Goal: Information Seeking & Learning: Learn about a topic

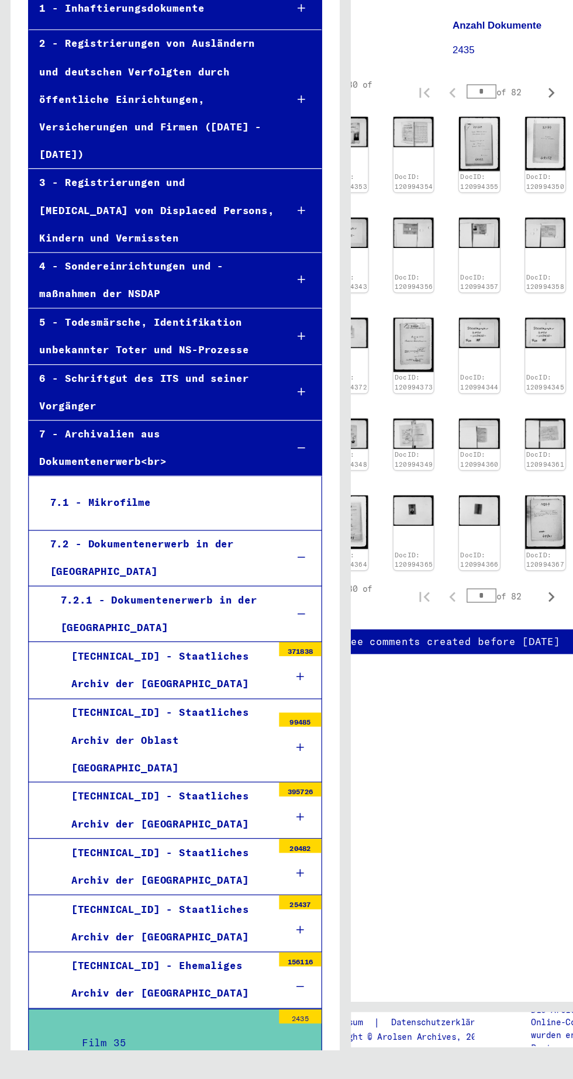
scroll to position [0, 52]
click at [456, 671] on icon "Next page" at bounding box center [458, 679] width 16 height 16
type input "*"
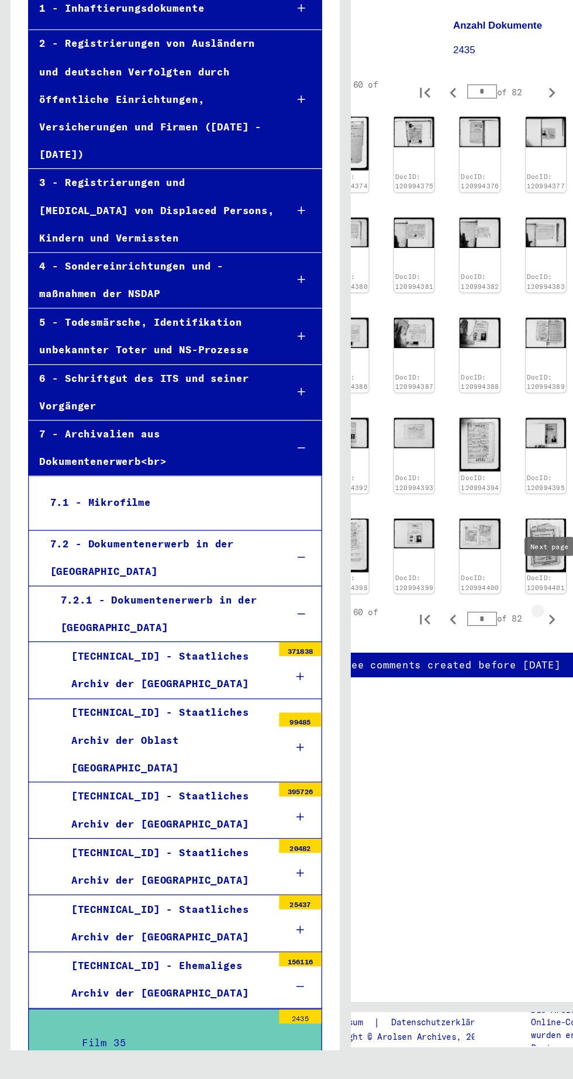
click at [459, 690] on icon "Next page" at bounding box center [458, 698] width 16 height 16
type input "*"
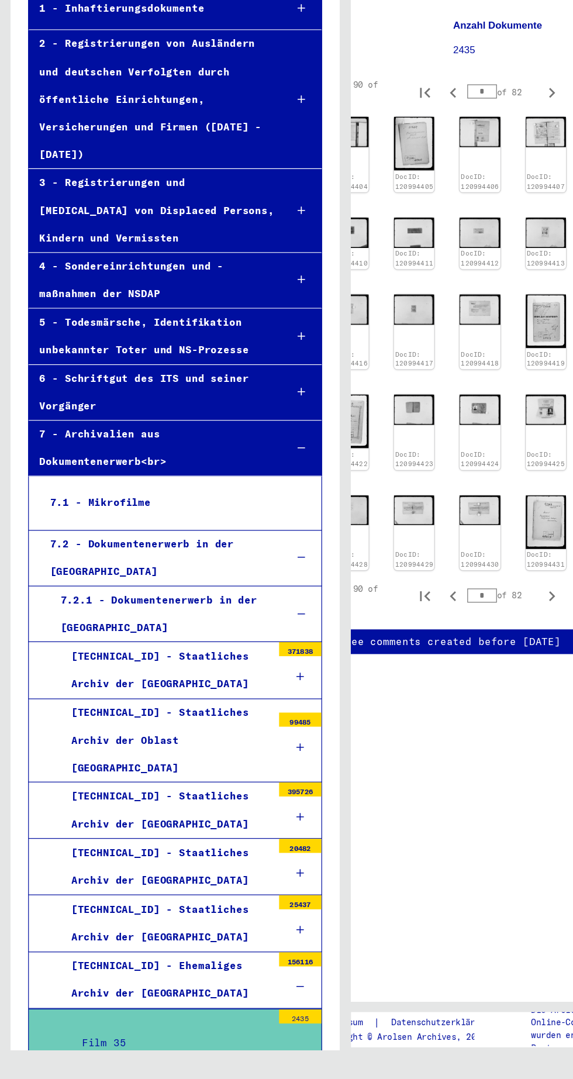
scroll to position [0, 0]
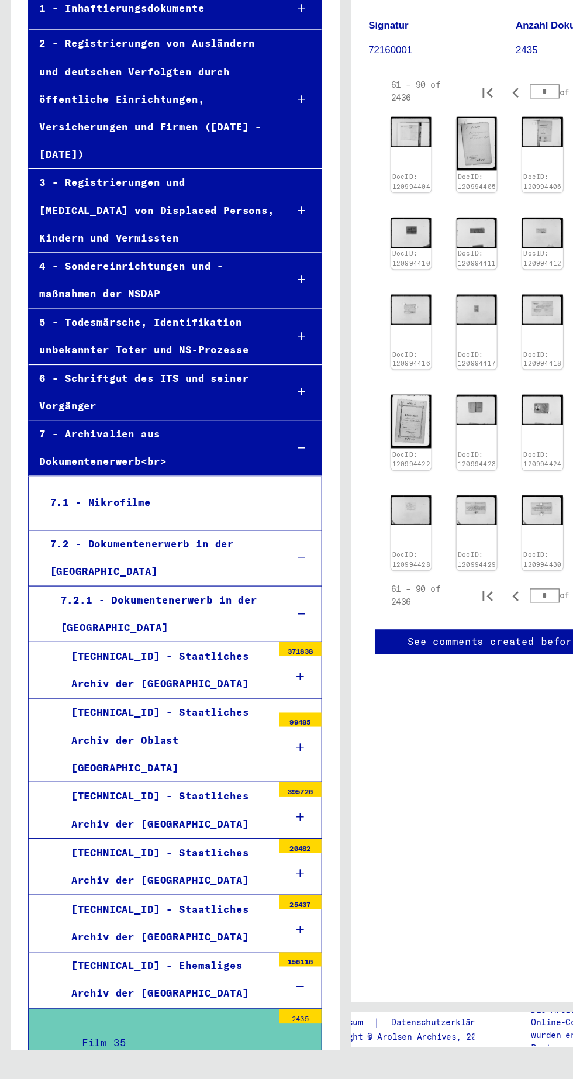
click at [329, 301] on img at bounding box center [341, 293] width 33 height 25
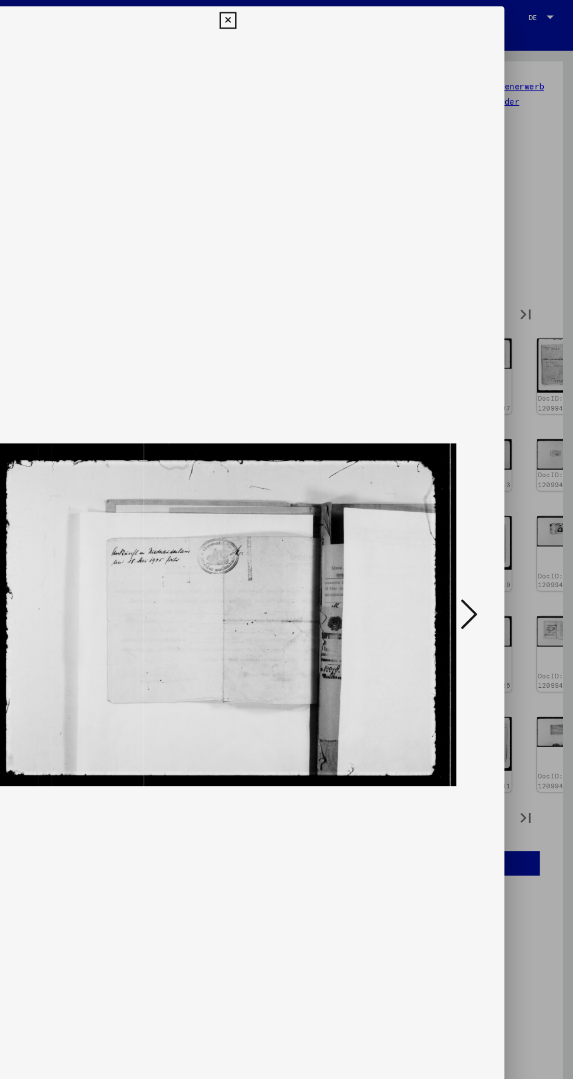
click at [490, 512] on icon at bounding box center [487, 509] width 14 height 28
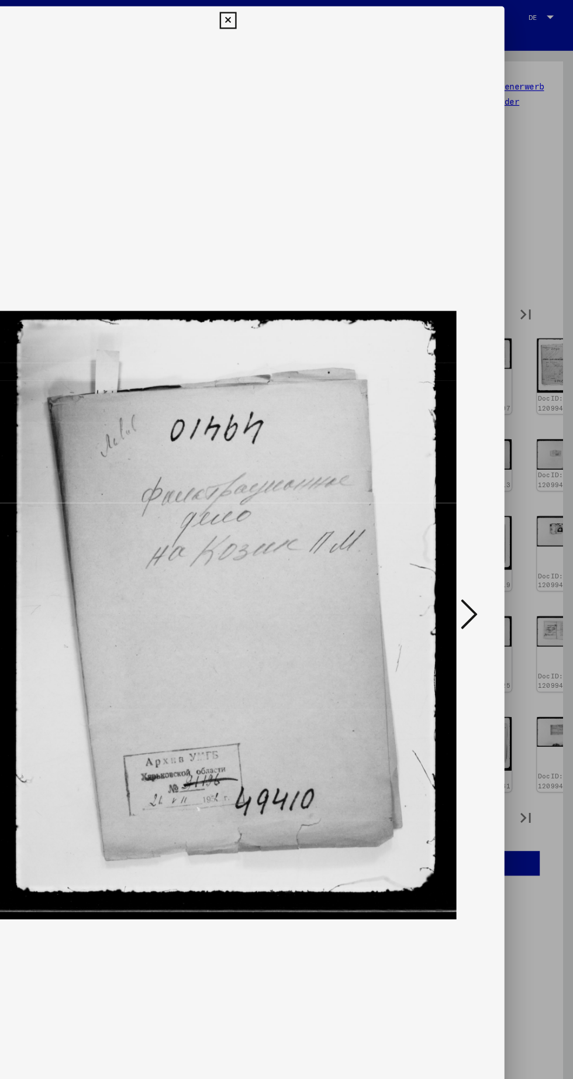
click at [493, 504] on icon at bounding box center [487, 509] width 14 height 28
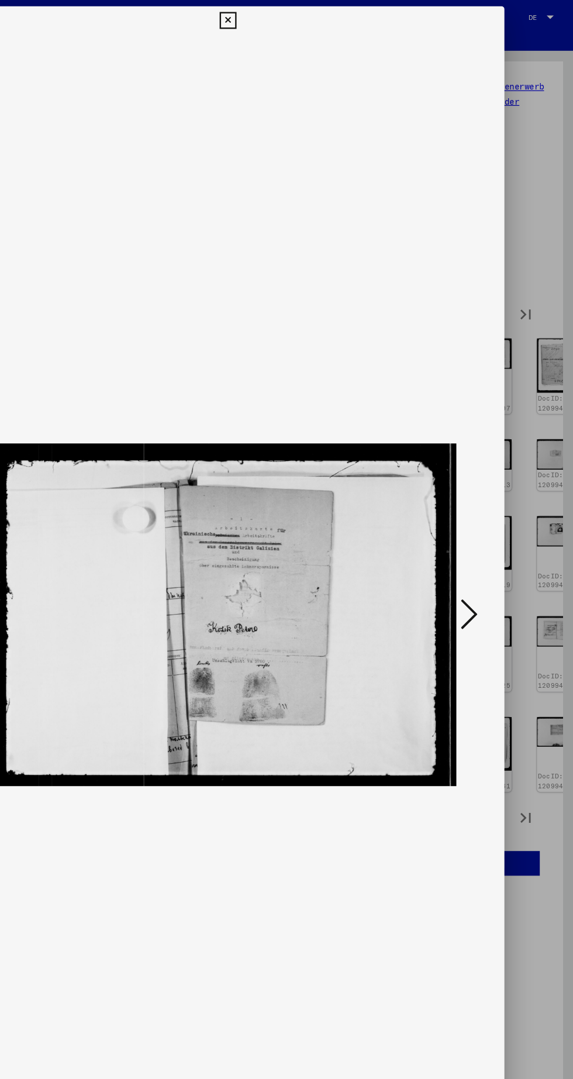
click at [493, 511] on icon at bounding box center [487, 509] width 14 height 28
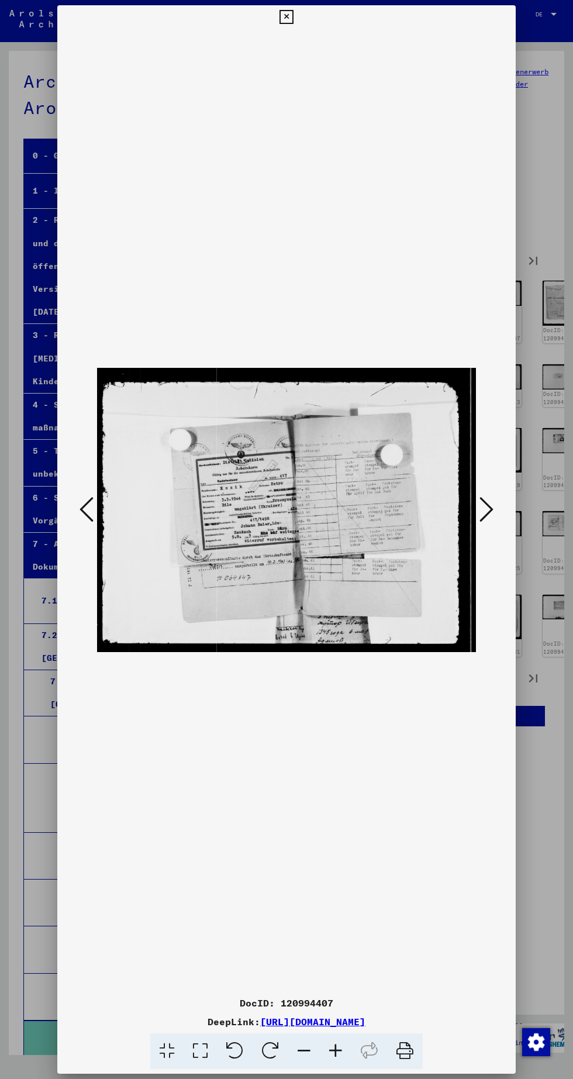
click at [488, 509] on icon at bounding box center [487, 509] width 14 height 28
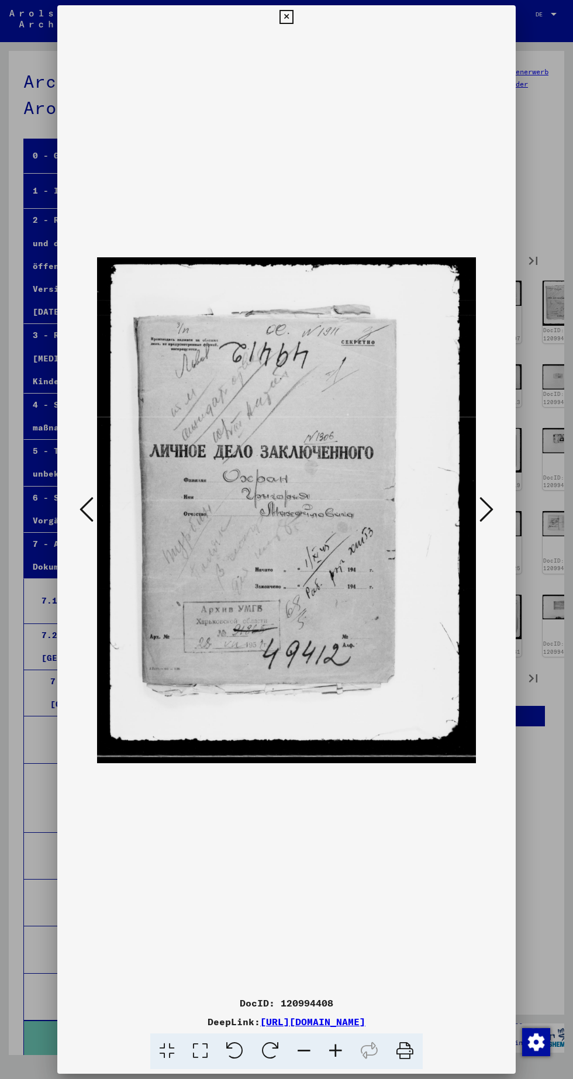
click at [490, 525] on button at bounding box center [486, 510] width 21 height 33
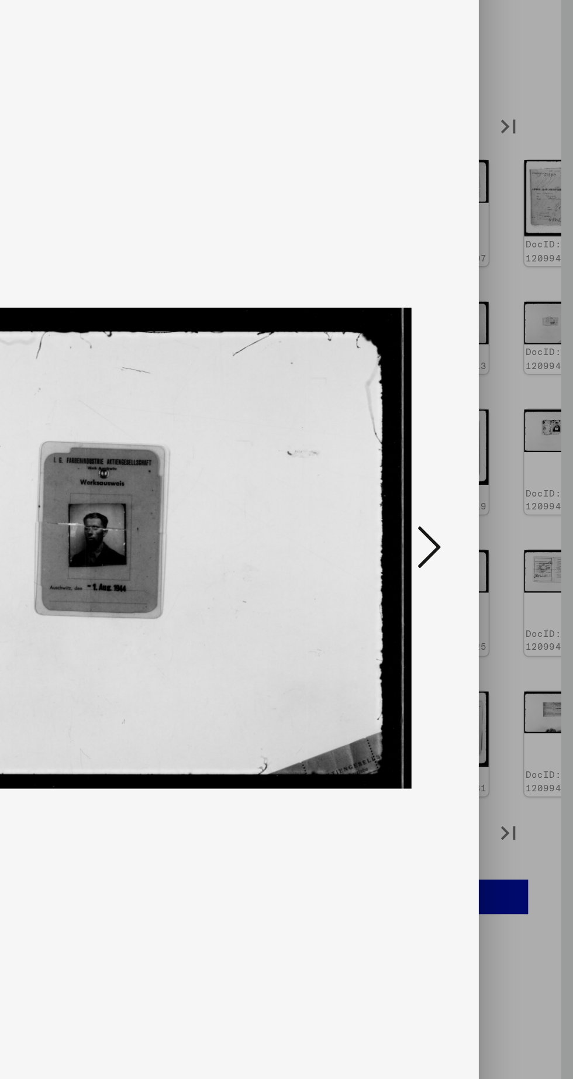
click at [485, 511] on icon at bounding box center [487, 509] width 14 height 28
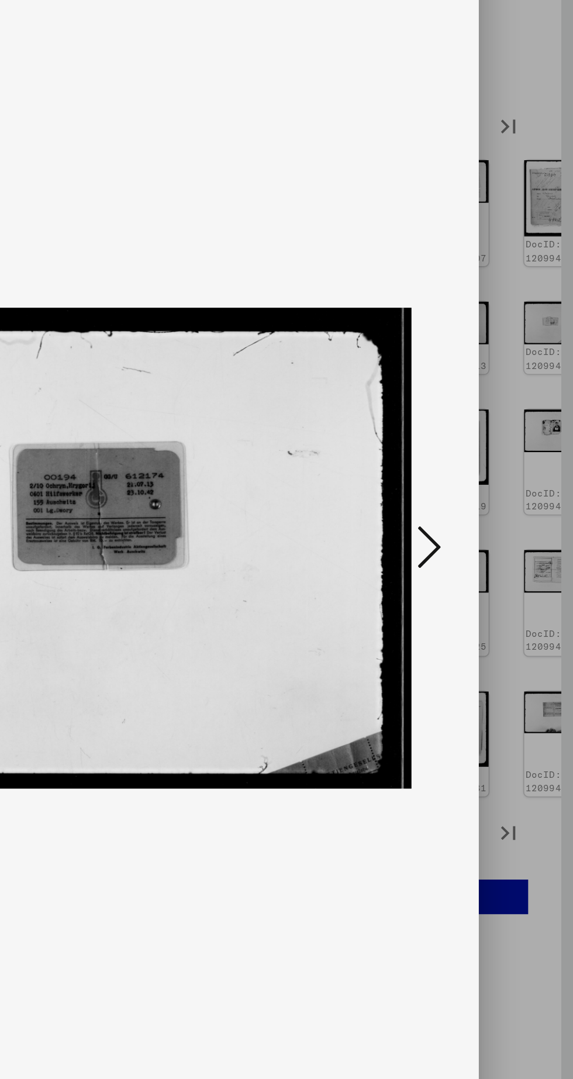
click at [485, 509] on icon at bounding box center [487, 509] width 14 height 28
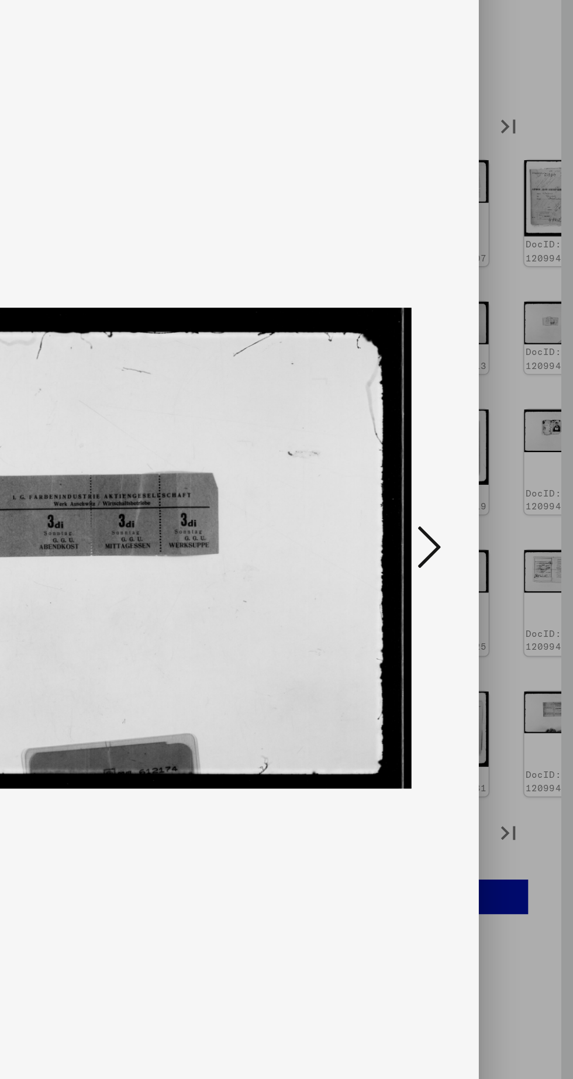
click at [491, 505] on icon at bounding box center [487, 509] width 14 height 28
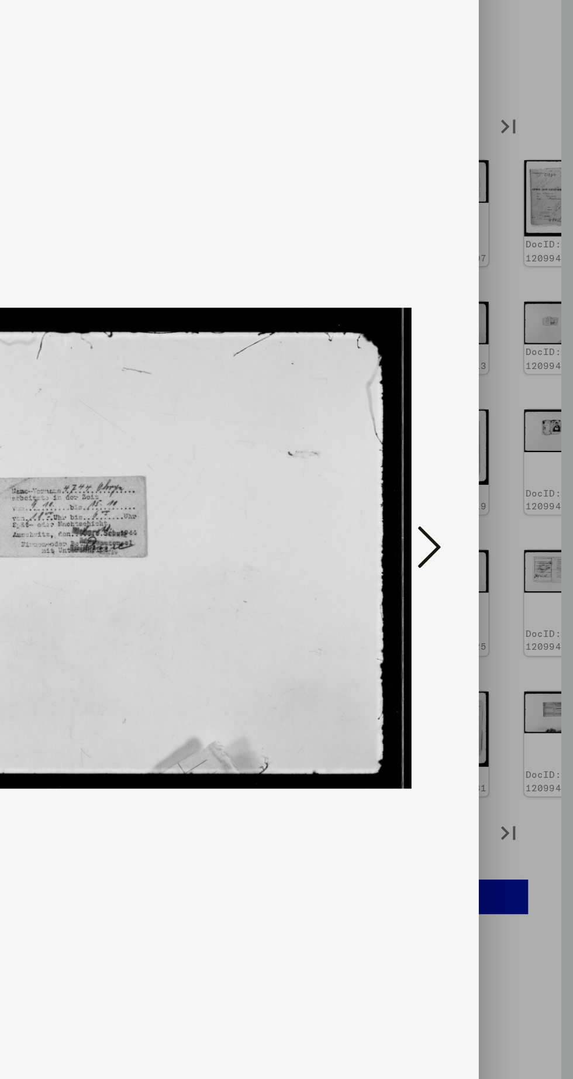
click at [490, 512] on icon at bounding box center [487, 509] width 14 height 28
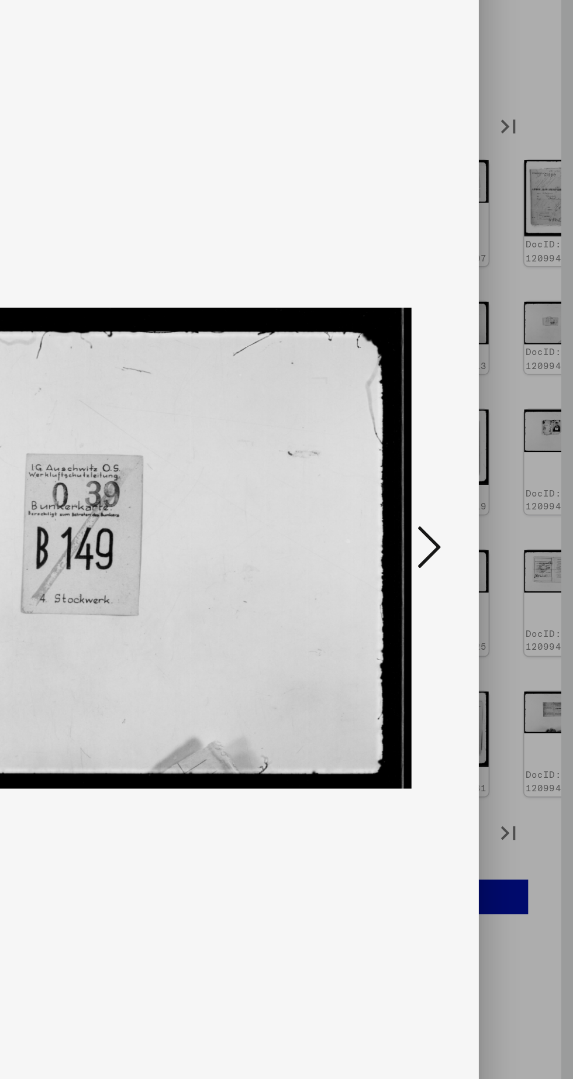
click at [494, 502] on button at bounding box center [486, 510] width 21 height 33
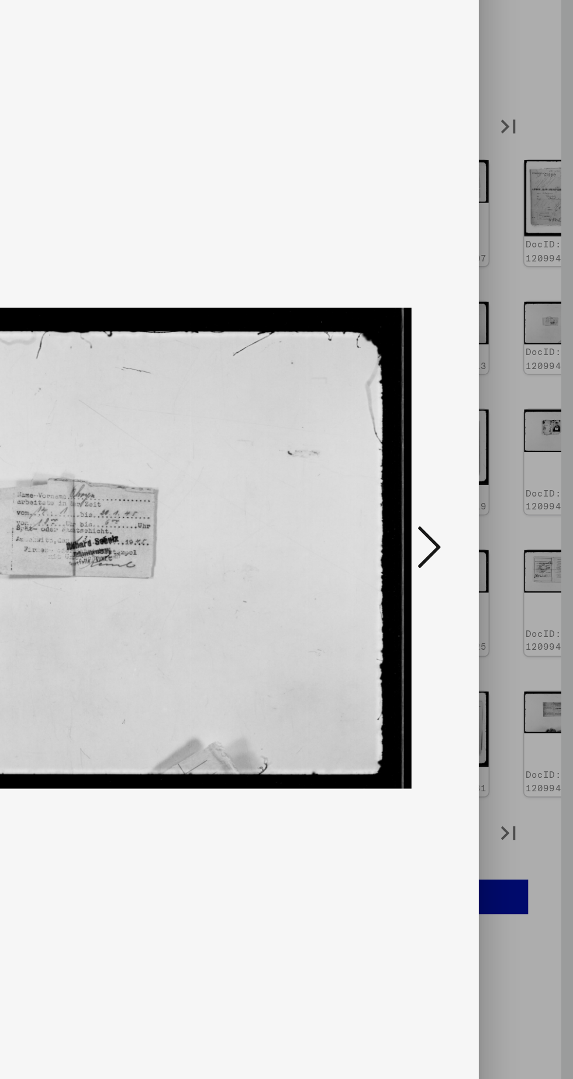
click at [487, 515] on icon at bounding box center [487, 509] width 14 height 28
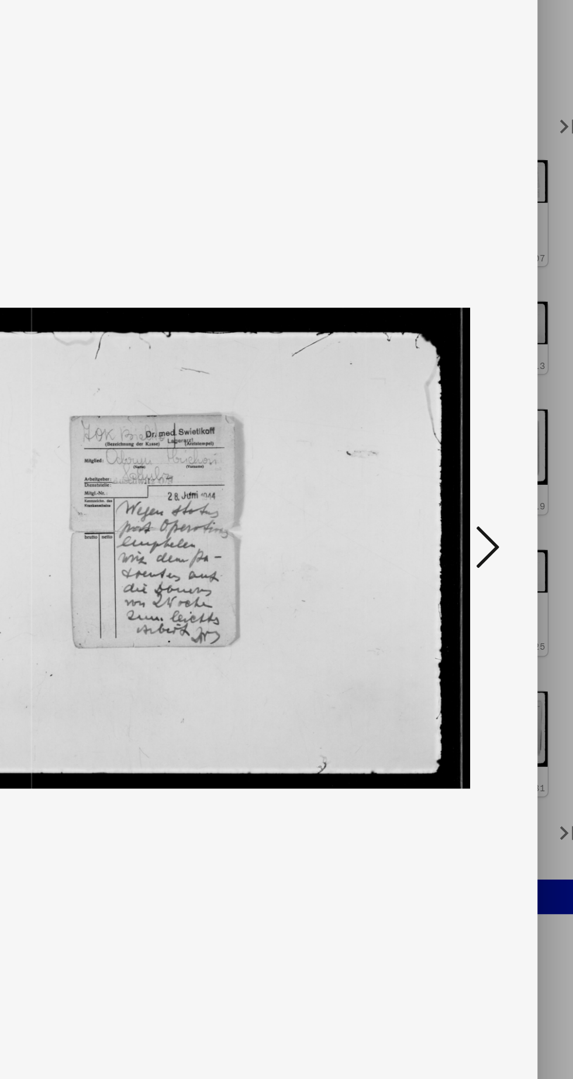
click at [486, 518] on icon at bounding box center [487, 509] width 14 height 28
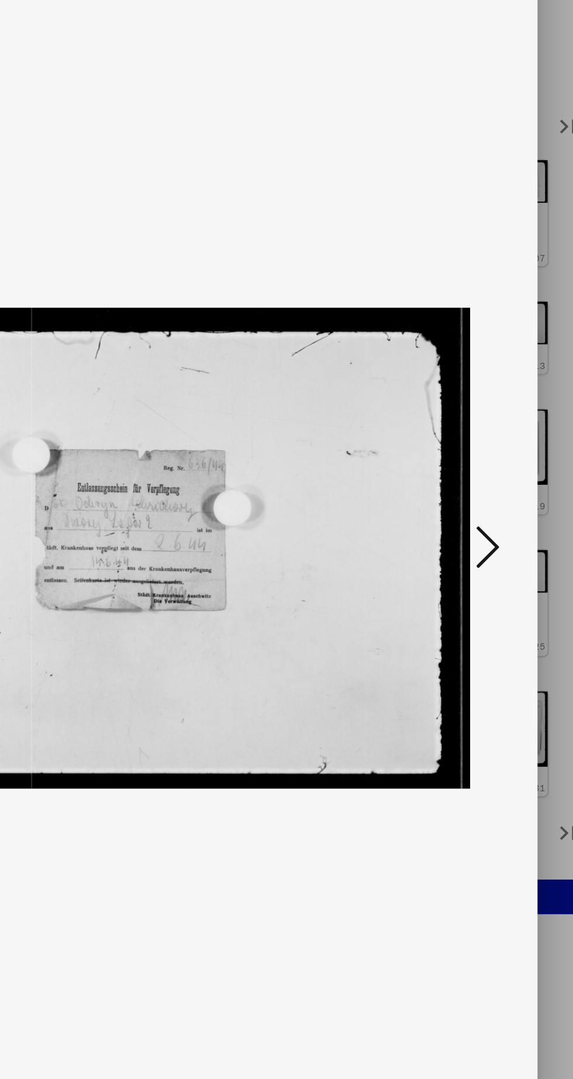
click at [487, 519] on icon at bounding box center [487, 509] width 14 height 28
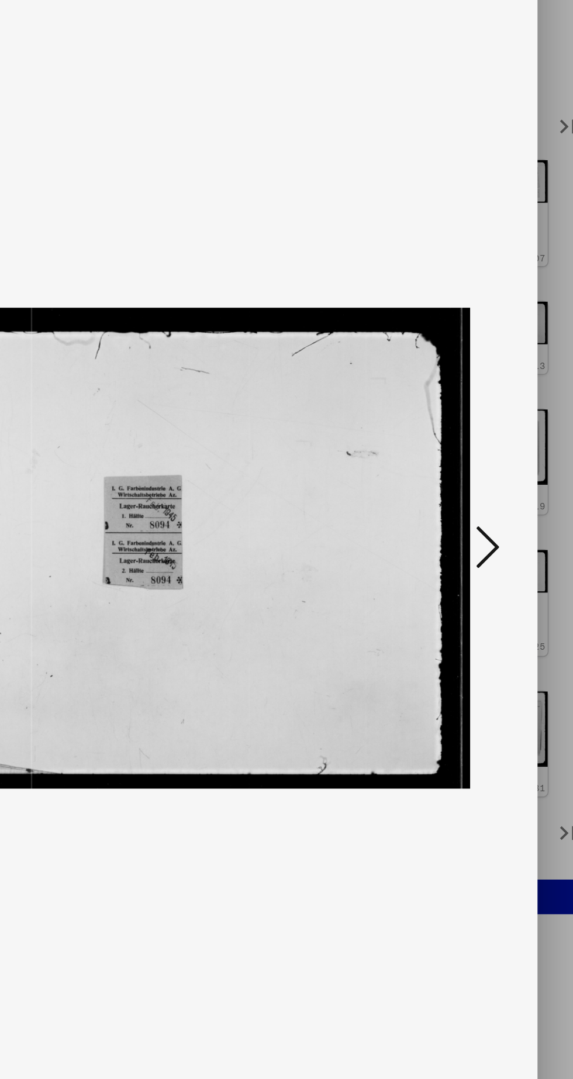
click at [490, 511] on icon at bounding box center [487, 509] width 14 height 28
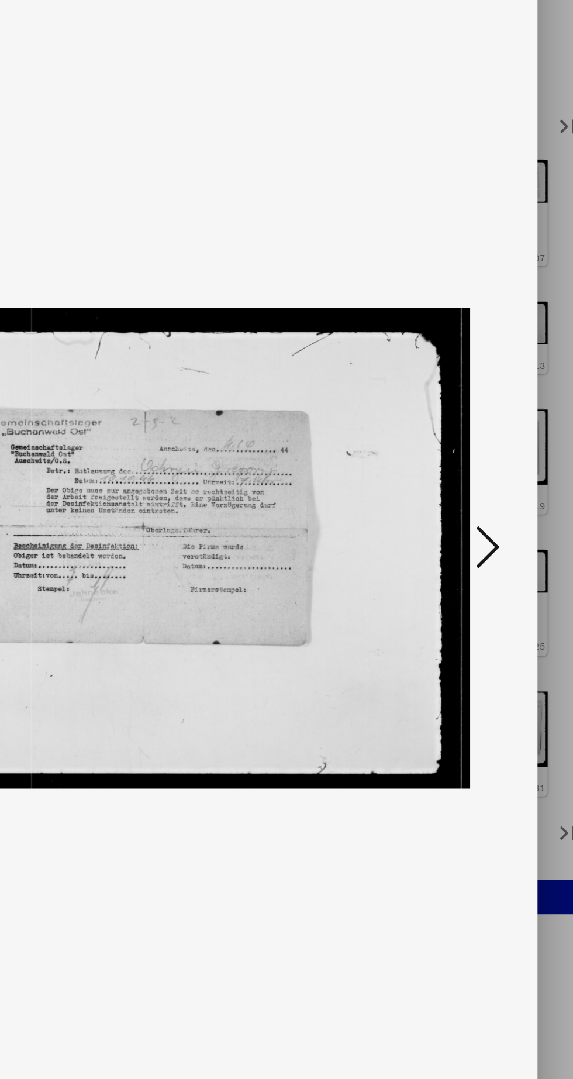
click at [494, 515] on button at bounding box center [486, 510] width 21 height 33
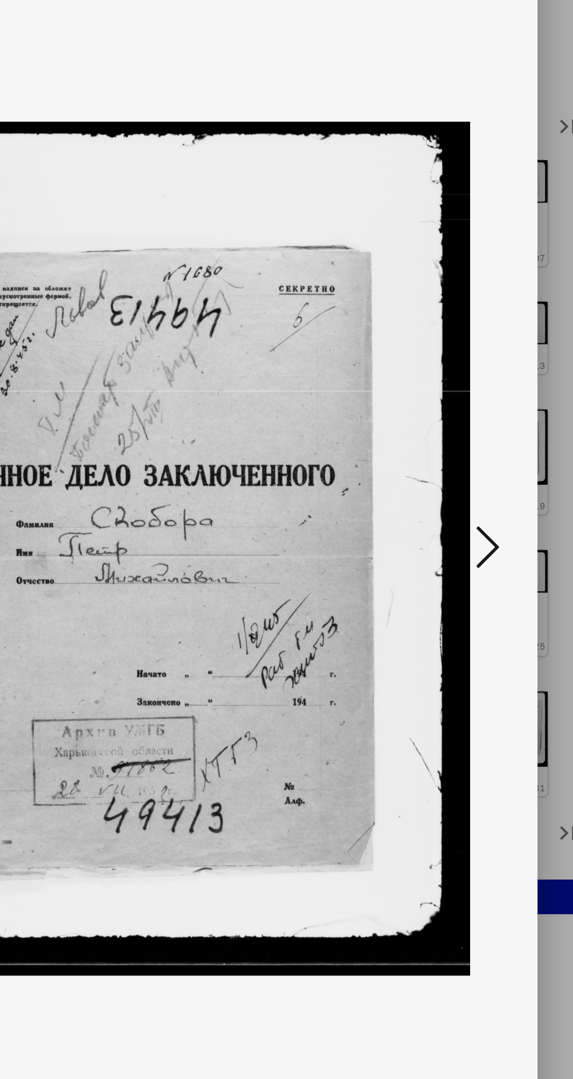
click at [490, 512] on icon at bounding box center [487, 509] width 14 height 28
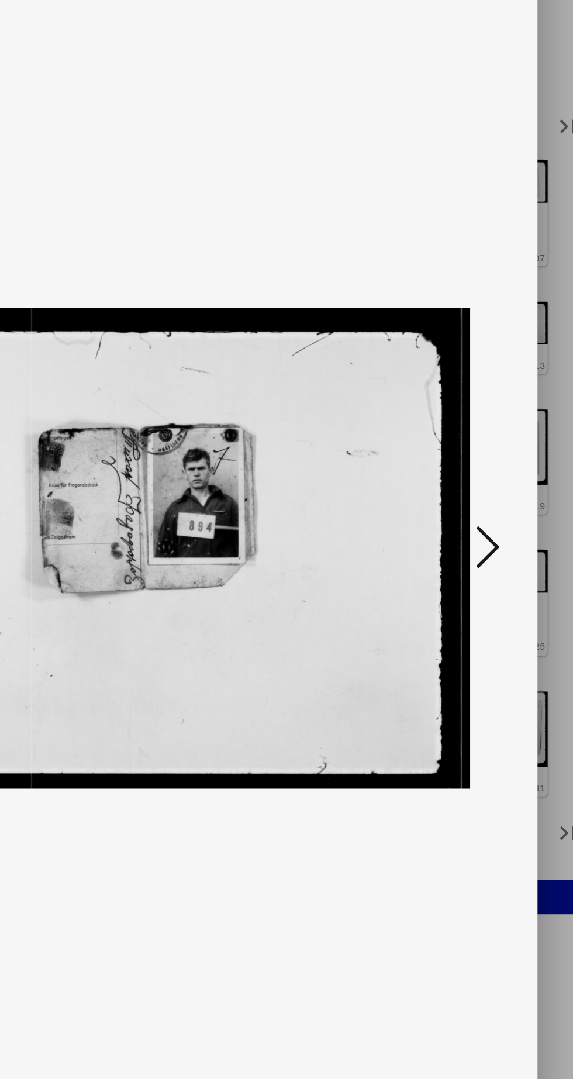
click at [490, 509] on icon at bounding box center [487, 509] width 14 height 28
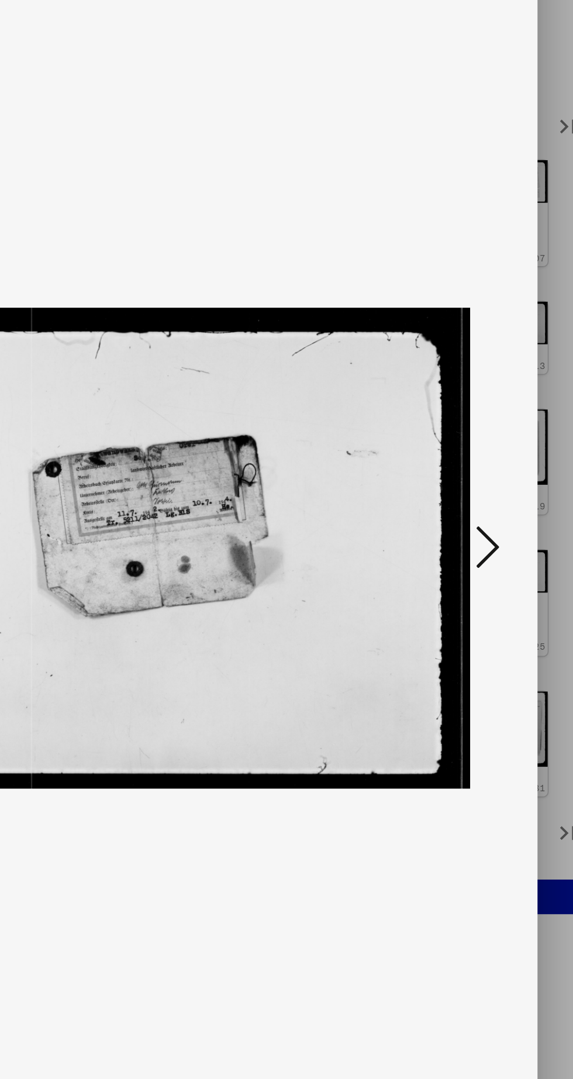
click at [491, 515] on icon at bounding box center [487, 509] width 14 height 28
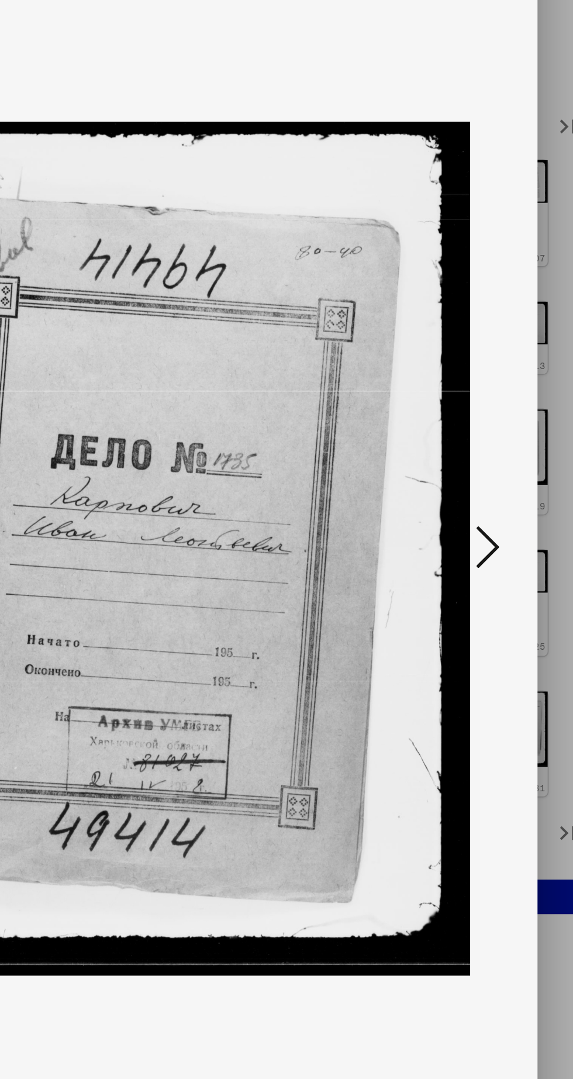
click at [491, 517] on icon at bounding box center [487, 509] width 14 height 28
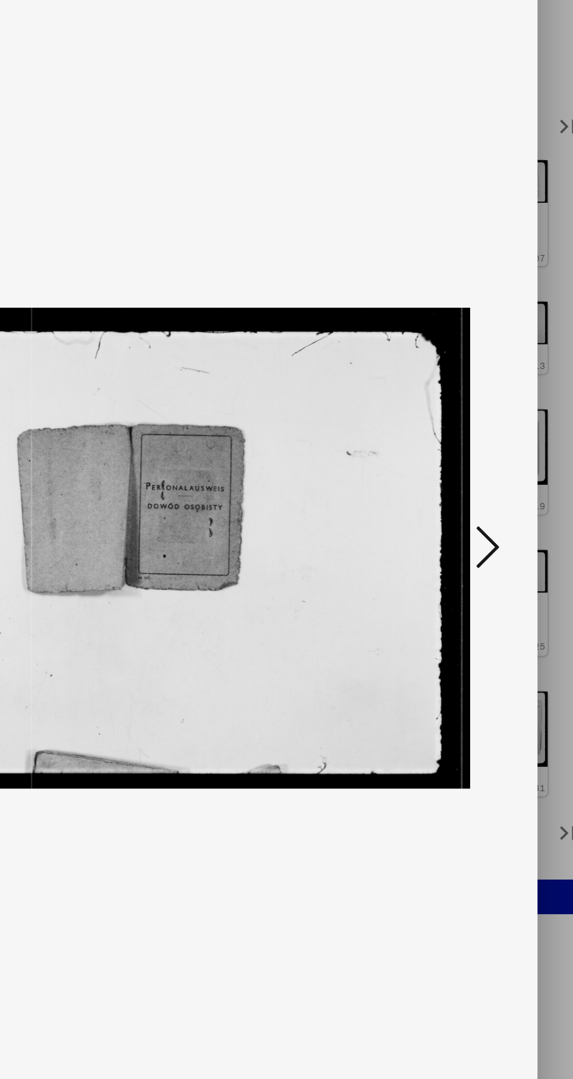
click at [487, 519] on icon at bounding box center [487, 509] width 14 height 28
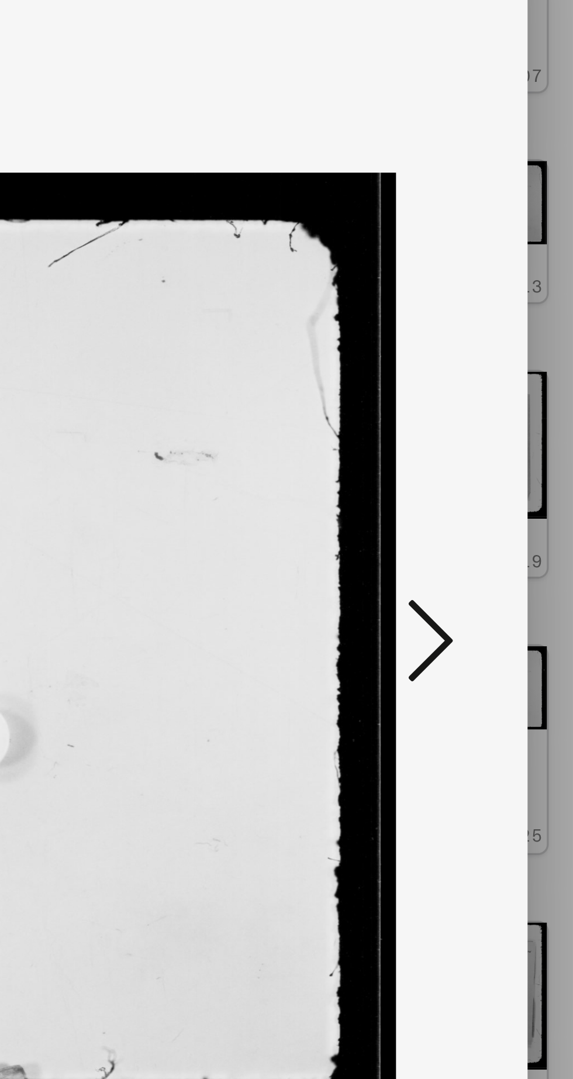
click at [490, 510] on icon at bounding box center [487, 509] width 14 height 28
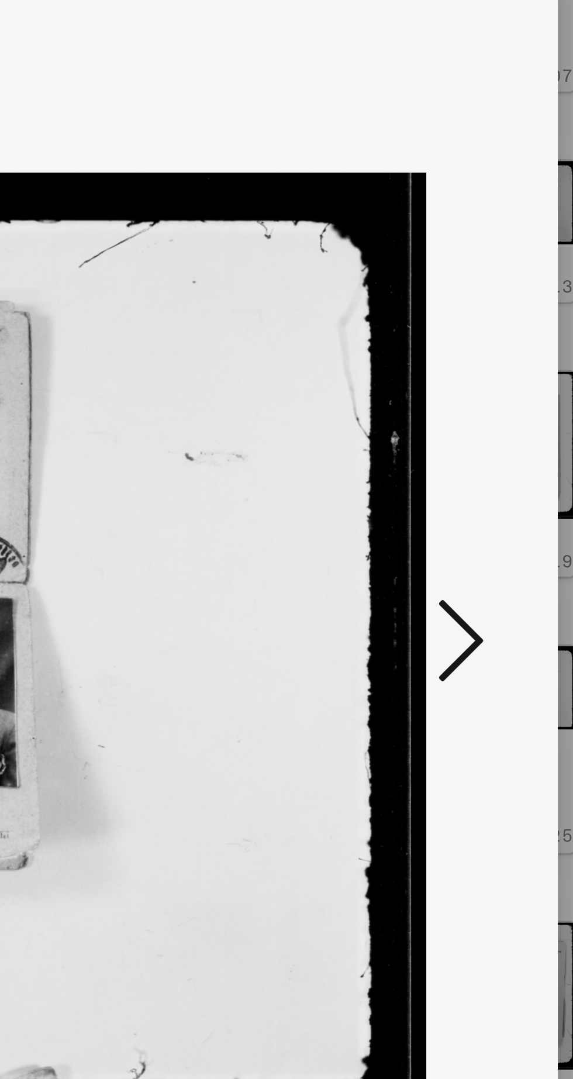
click at [490, 508] on icon at bounding box center [487, 509] width 14 height 28
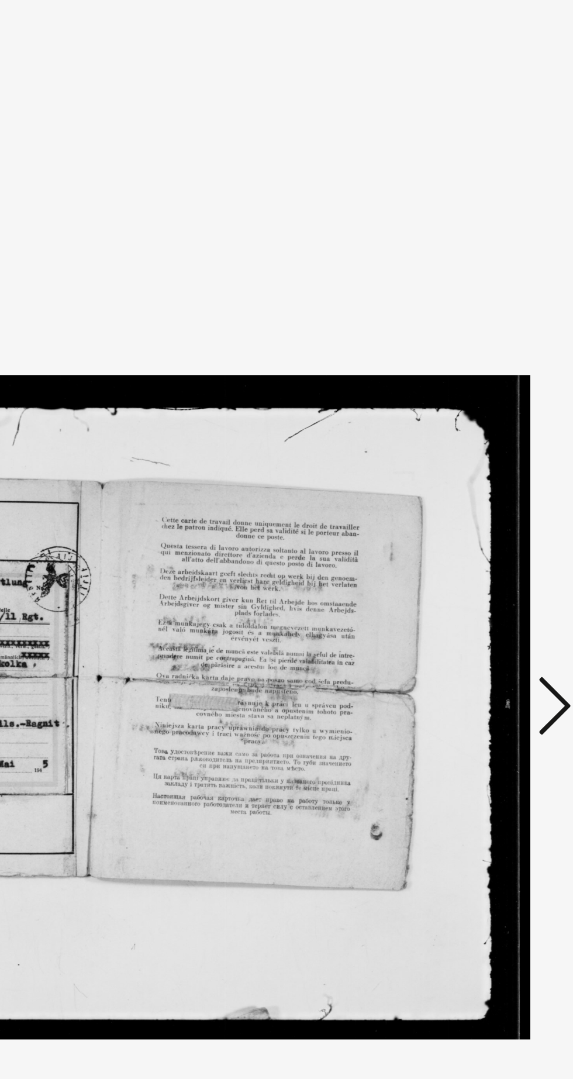
click at [485, 514] on icon at bounding box center [487, 509] width 14 height 28
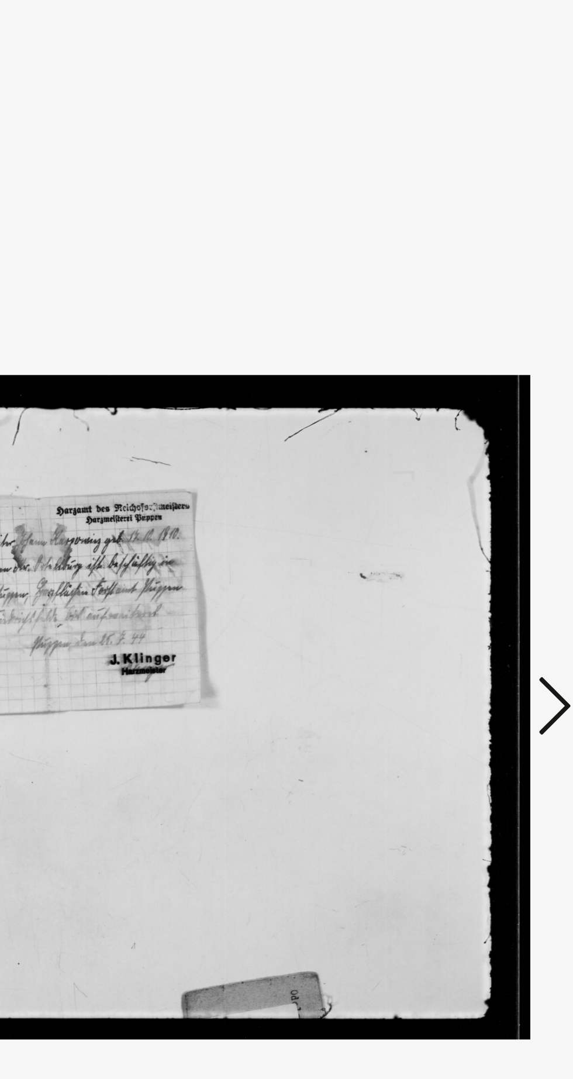
click at [485, 514] on icon at bounding box center [487, 509] width 14 height 28
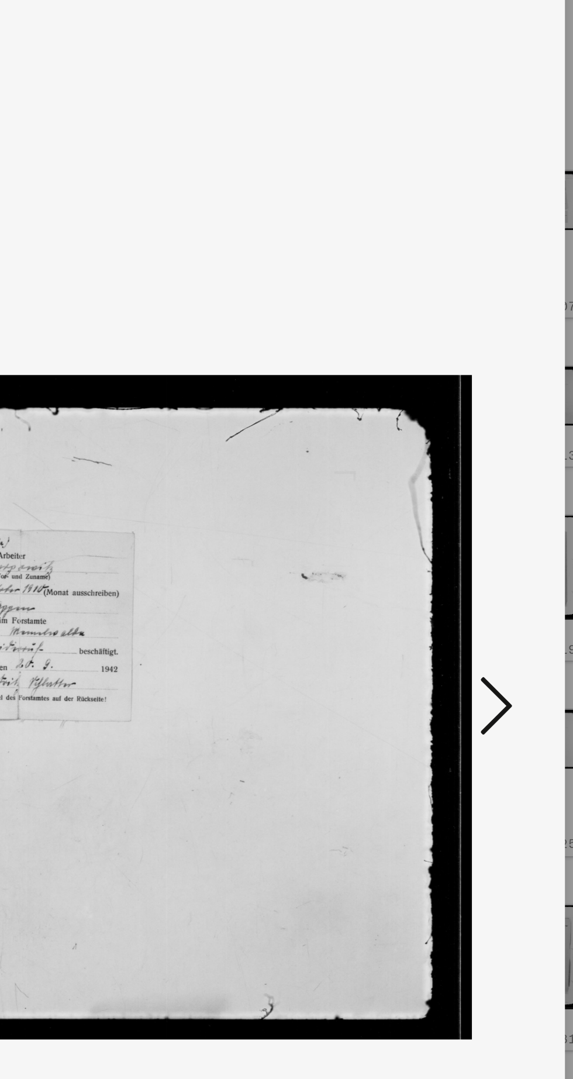
click at [491, 515] on icon at bounding box center [487, 509] width 14 height 28
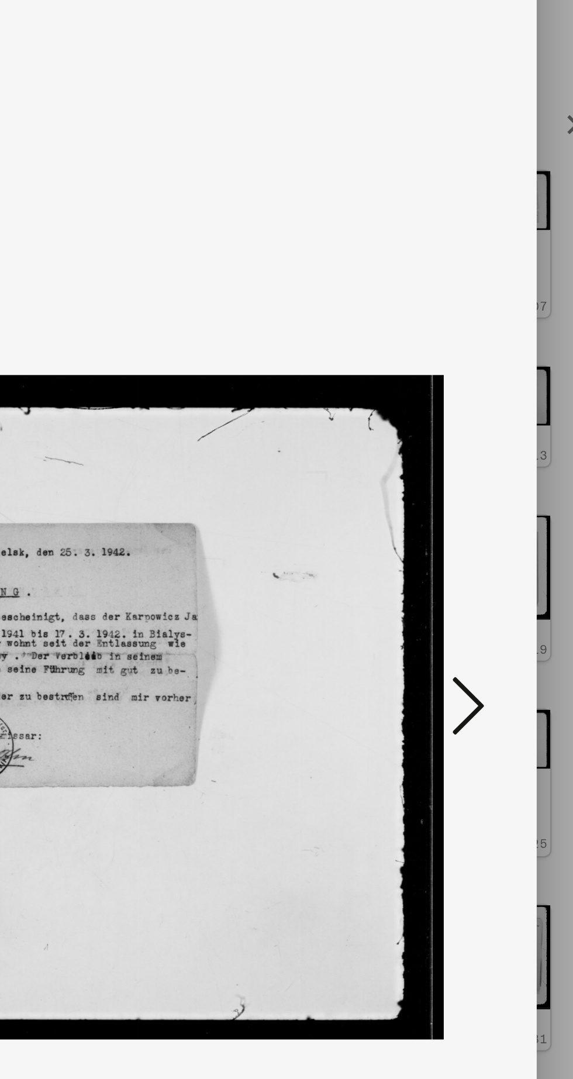
click at [490, 515] on icon at bounding box center [487, 509] width 14 height 28
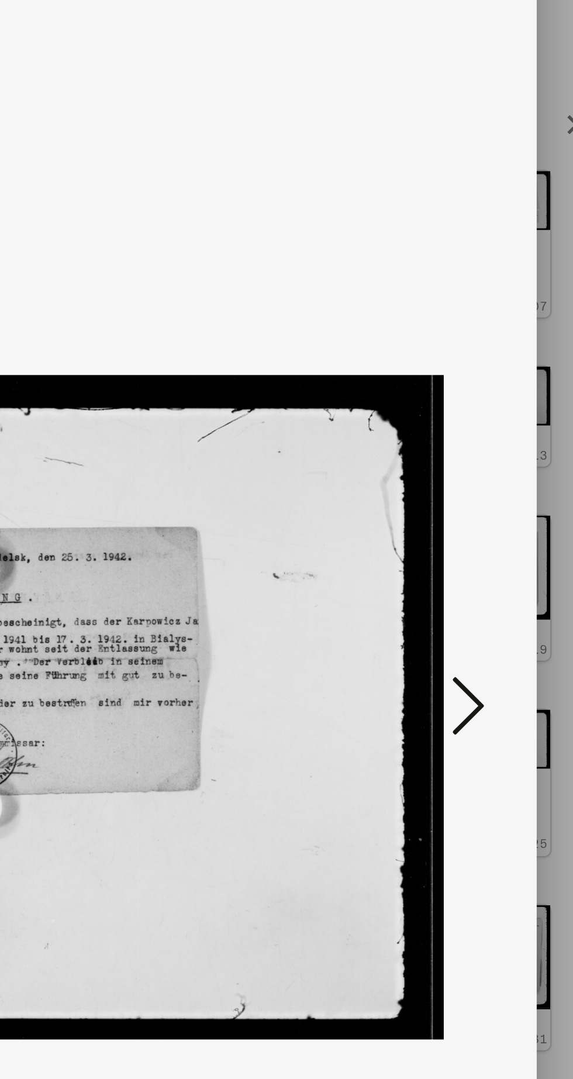
click at [488, 511] on icon at bounding box center [487, 509] width 14 height 28
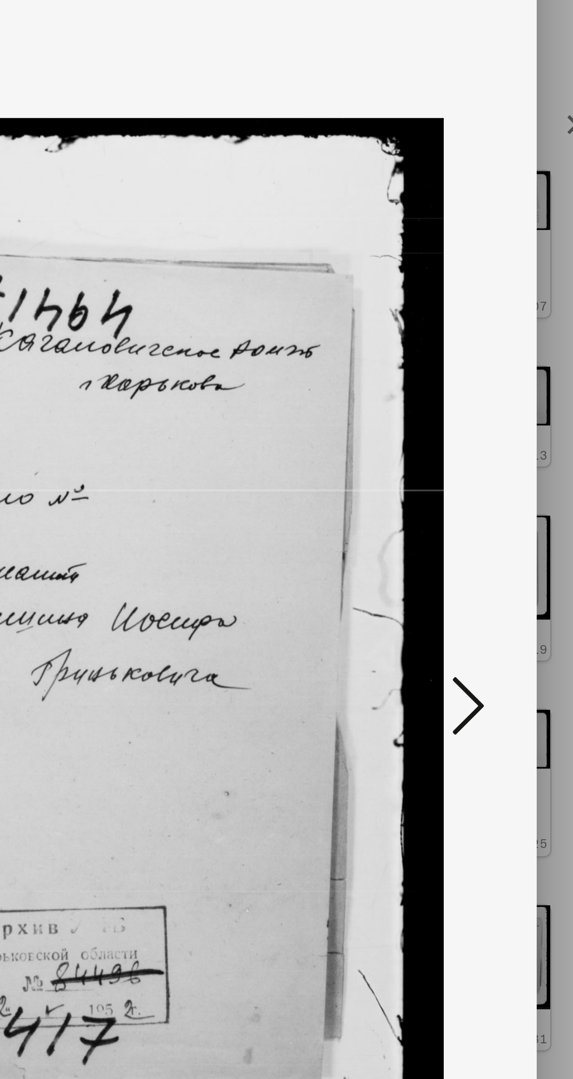
click at [494, 512] on button at bounding box center [486, 510] width 21 height 33
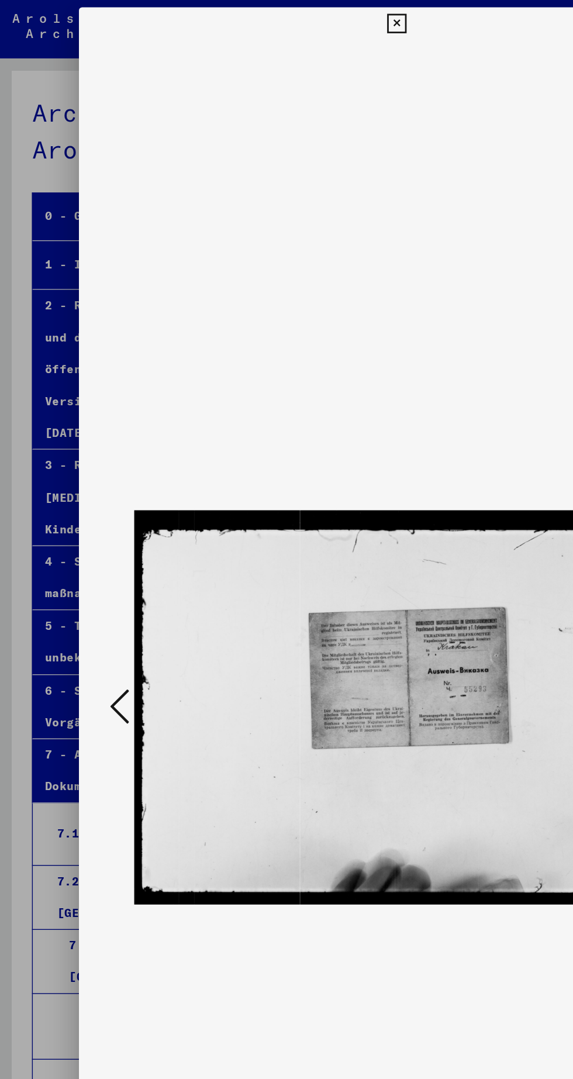
click at [84, 513] on icon at bounding box center [87, 509] width 14 height 28
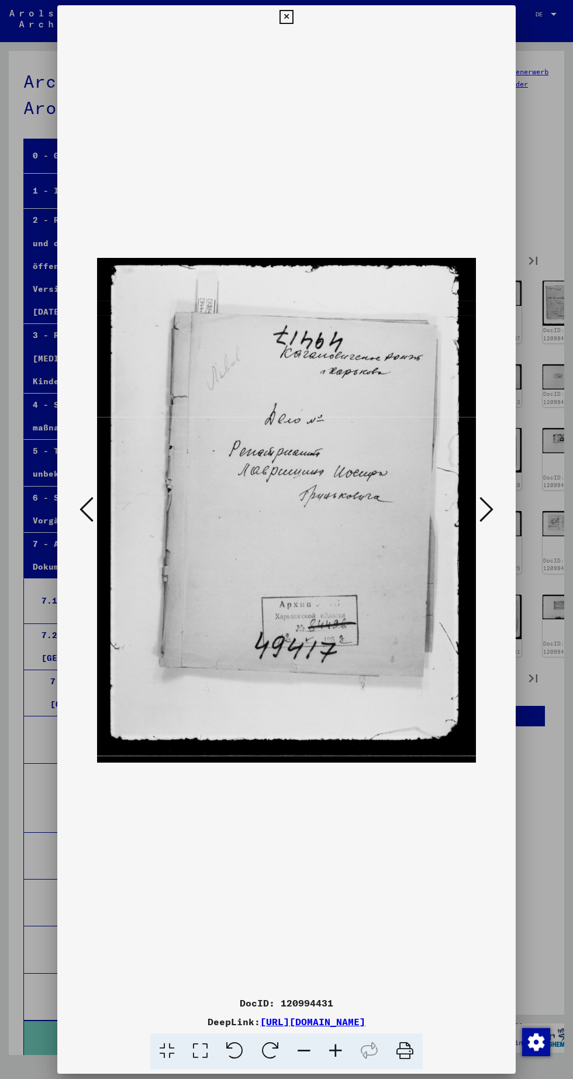
click at [497, 518] on button at bounding box center [486, 510] width 21 height 33
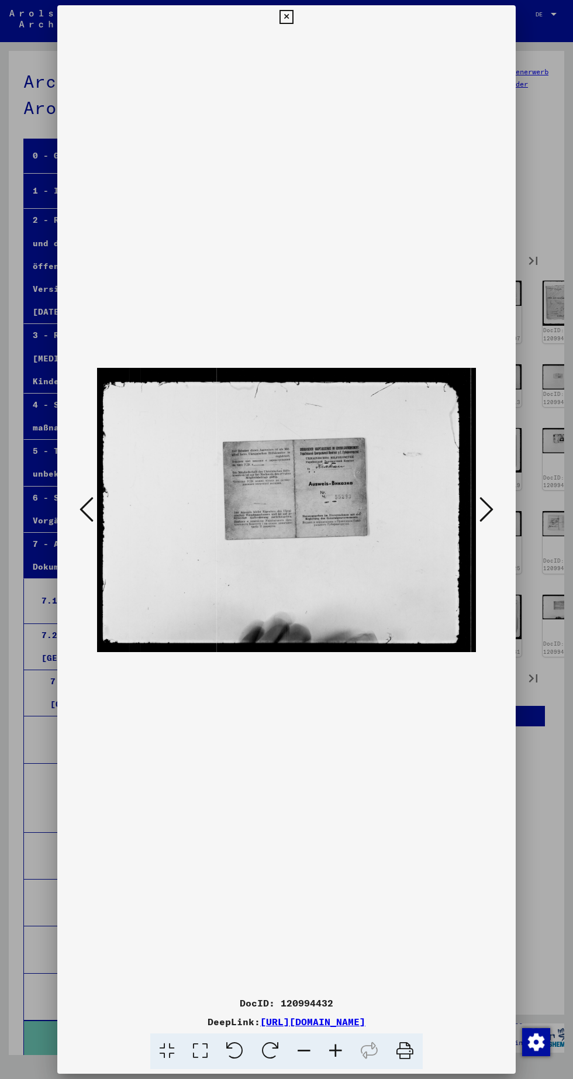
click at [494, 520] on button at bounding box center [486, 510] width 21 height 33
